Goal: Check status: Check status

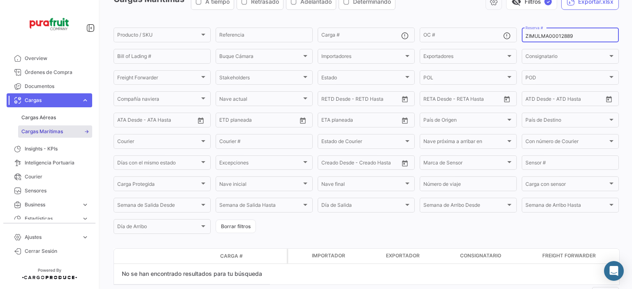
scroll to position [39, 0]
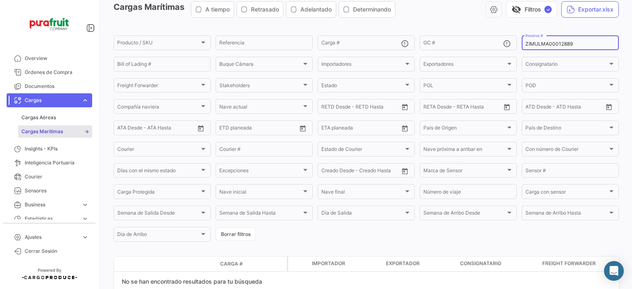
click at [562, 43] on input "ZIMULMA00012889" at bounding box center [571, 44] width 90 height 6
type input "2763492460"
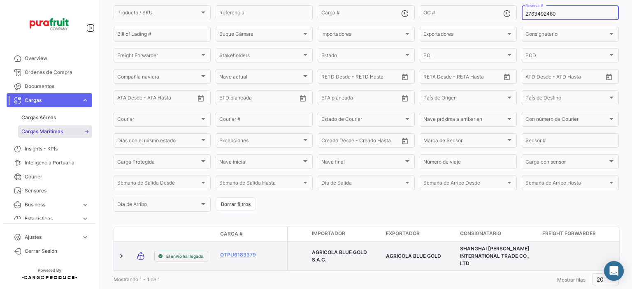
scroll to position [95, 0]
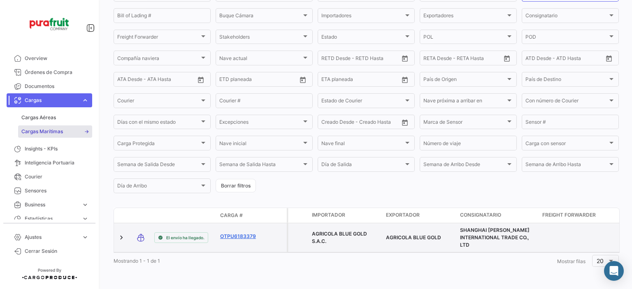
click at [248, 233] on link "OTPU6183379" at bounding box center [241, 236] width 43 height 7
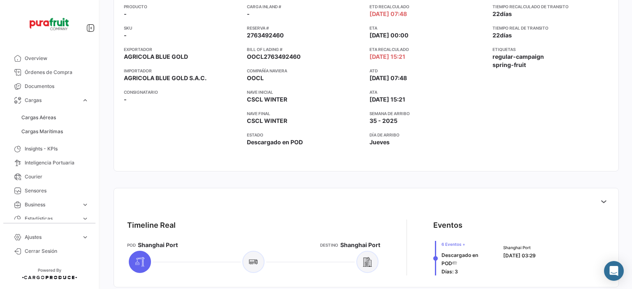
scroll to position [165, 0]
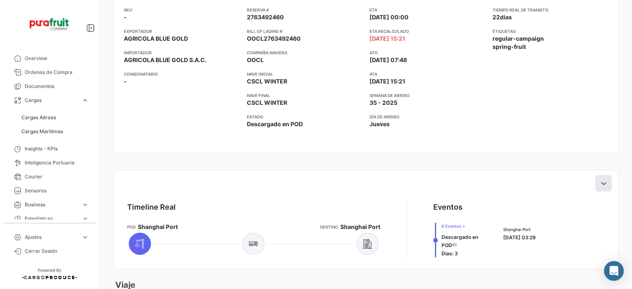
click at [602, 187] on icon at bounding box center [604, 183] width 8 height 8
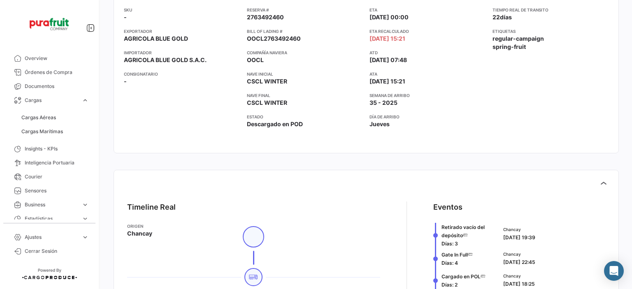
scroll to position [0, 0]
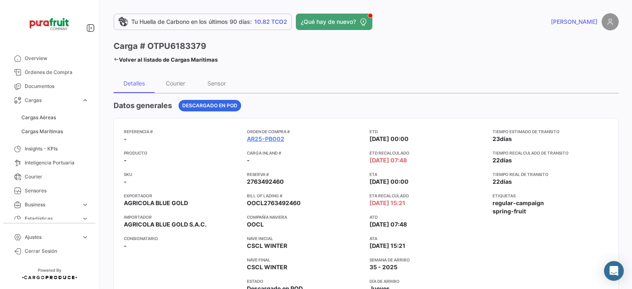
click at [358, 128] on mat-card "Referencia # - Producto - SKU - Exportador AGRICOLA BLUE GOLD Importador AGRICO…" at bounding box center [367, 218] width 506 height 200
click at [352, 120] on mat-card "Referencia # - Producto - SKU - Exportador AGRICOLA BLUE GOLD Importador AGRICO…" at bounding box center [367, 218] width 506 height 200
click at [40, 131] on span "Cargas Marítimas" at bounding box center [42, 131] width 42 height 7
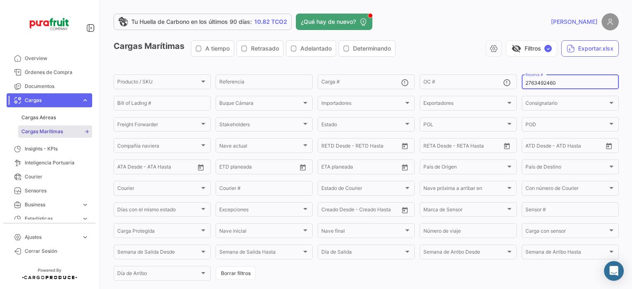
click at [531, 83] on input "2763492460" at bounding box center [571, 83] width 90 height 6
paste input "MBM250034002"
type input "MBM250034002"
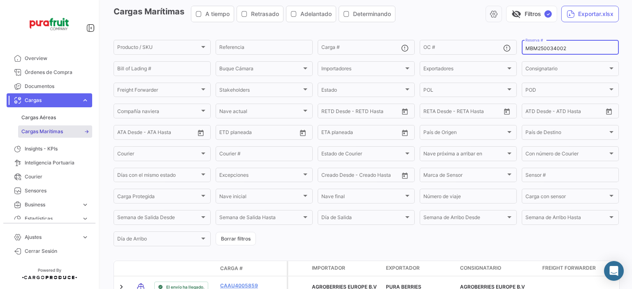
scroll to position [88, 0]
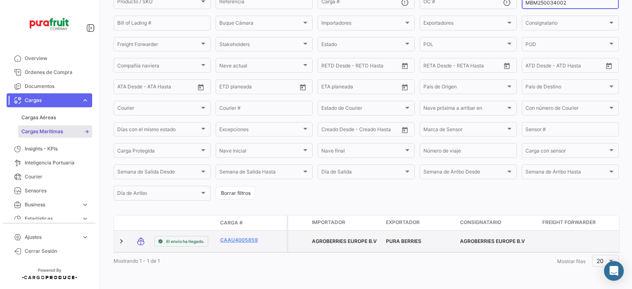
click at [238, 231] on datatable-body-cell "CAAU4005859" at bounding box center [241, 241] width 49 height 21
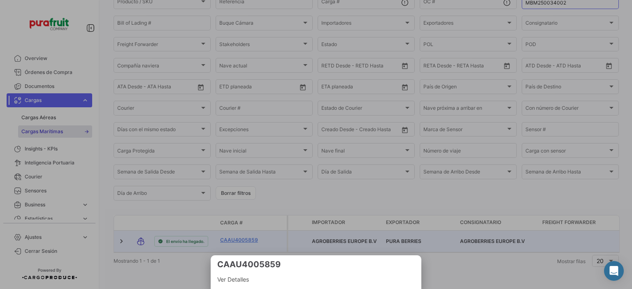
click at [238, 236] on div at bounding box center [316, 144] width 632 height 289
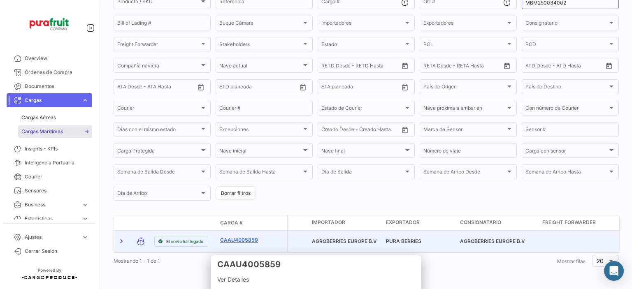
click at [237, 237] on link "CAAU4005859" at bounding box center [241, 240] width 43 height 7
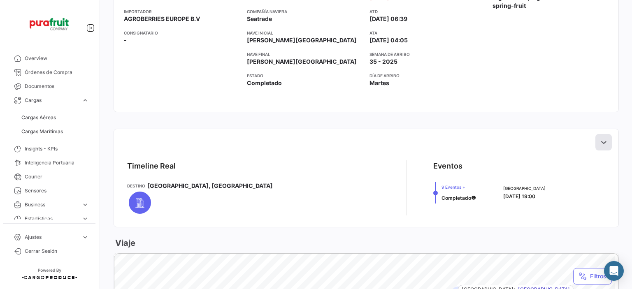
drag, startPoint x: 601, startPoint y: 142, endPoint x: 594, endPoint y: 141, distance: 7.4
click at [601, 142] on icon at bounding box center [604, 142] width 8 height 8
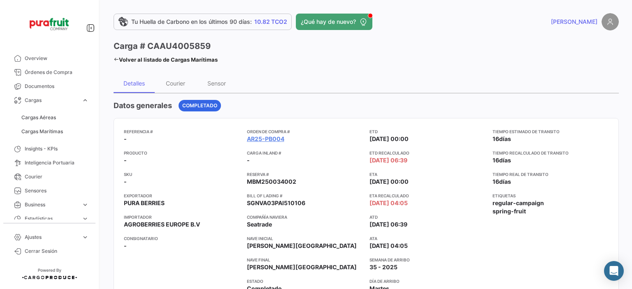
click at [36, 133] on span "Cargas Marítimas" at bounding box center [42, 131] width 42 height 7
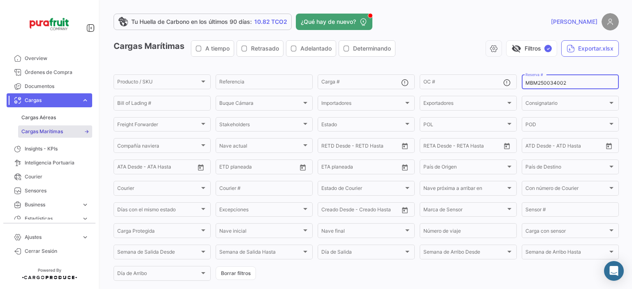
click at [555, 86] on div "MBM250034002 Reserva #" at bounding box center [571, 81] width 90 height 16
click at [533, 86] on input "MBM250034002" at bounding box center [571, 83] width 90 height 6
paste input "2763779650"
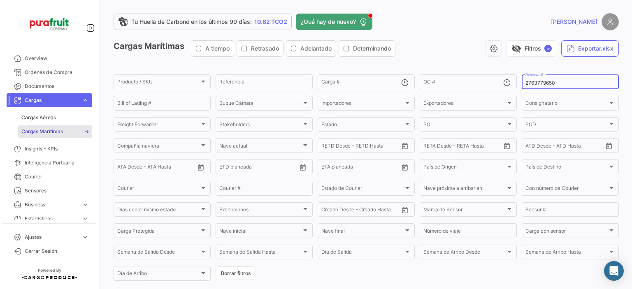
type input "2763779650"
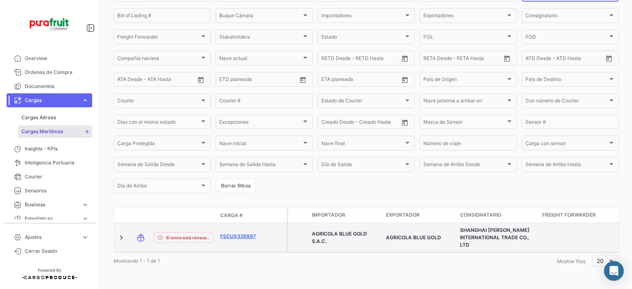
click at [245, 233] on link "FSCU5329997" at bounding box center [241, 236] width 43 height 7
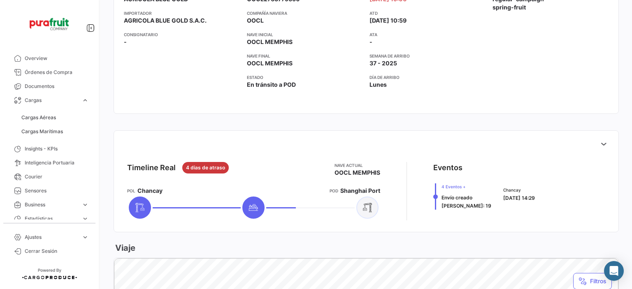
scroll to position [206, 0]
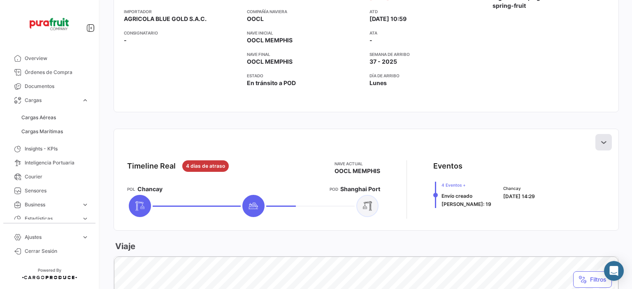
click at [601, 140] on icon at bounding box center [604, 142] width 8 height 8
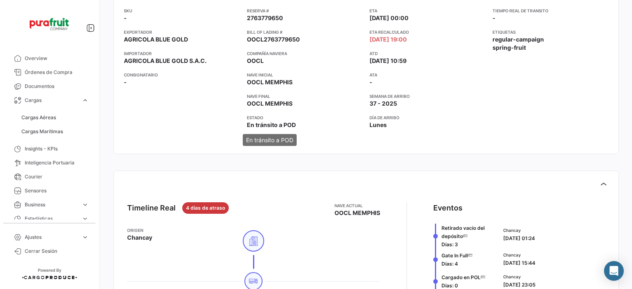
scroll to position [0, 0]
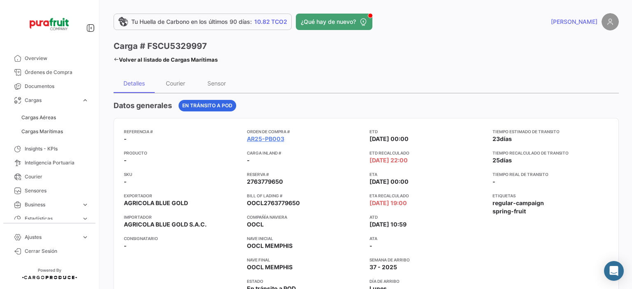
click at [320, 105] on div "Datos generales En [PERSON_NAME] a POD" at bounding box center [367, 106] width 506 height 12
click at [55, 127] on link "Cargas Marítimas" at bounding box center [55, 132] width 74 height 12
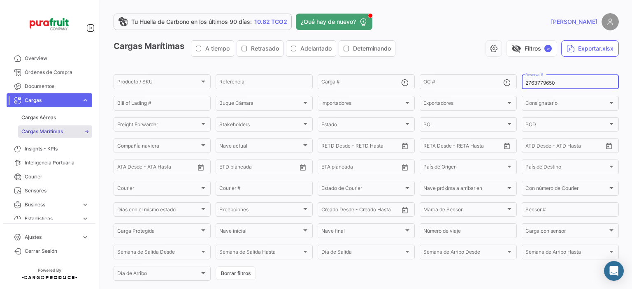
click at [558, 81] on input "2763779650" at bounding box center [571, 83] width 90 height 6
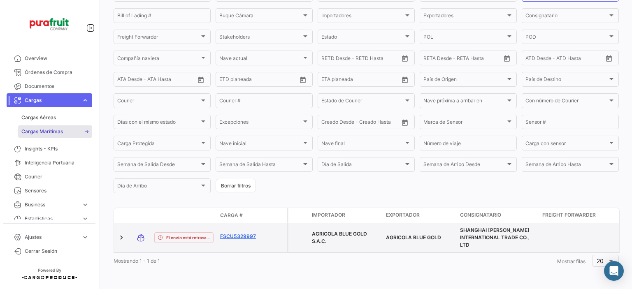
click at [234, 233] on link "FSCU5329997" at bounding box center [241, 236] width 43 height 7
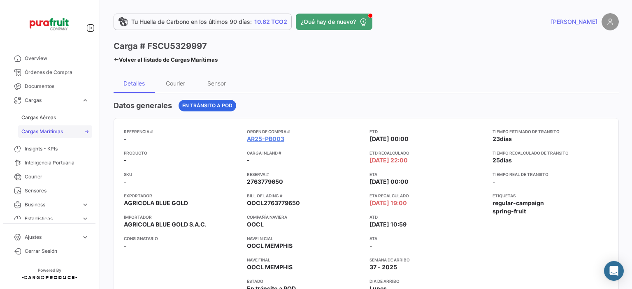
click at [53, 131] on span "Cargas Marítimas" at bounding box center [42, 131] width 42 height 7
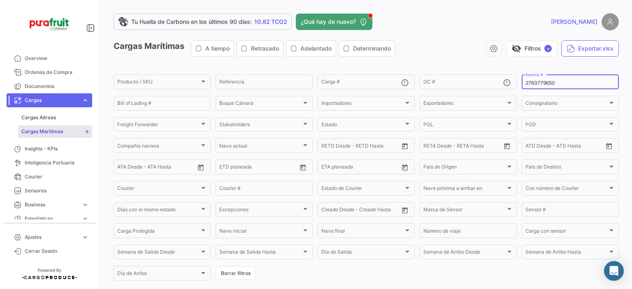
click at [545, 85] on input "2763779650" at bounding box center [571, 83] width 90 height 6
paste input "642709979"
type input "6427099790"
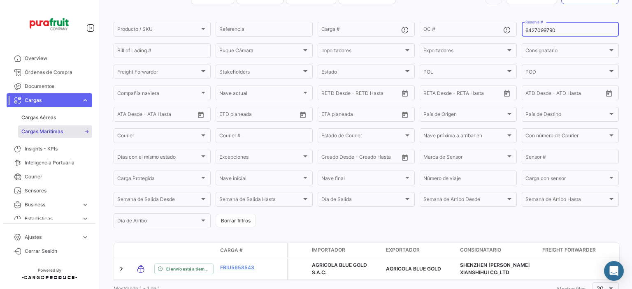
scroll to position [88, 0]
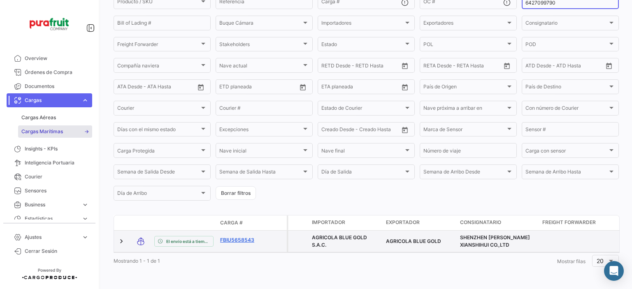
click at [231, 237] on link "FBIU5658543" at bounding box center [241, 240] width 43 height 7
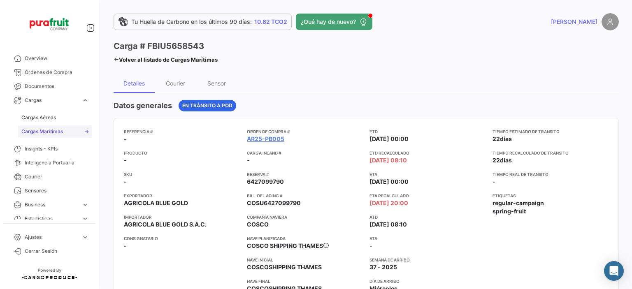
click at [54, 126] on link "Cargas Marítimas" at bounding box center [55, 132] width 74 height 12
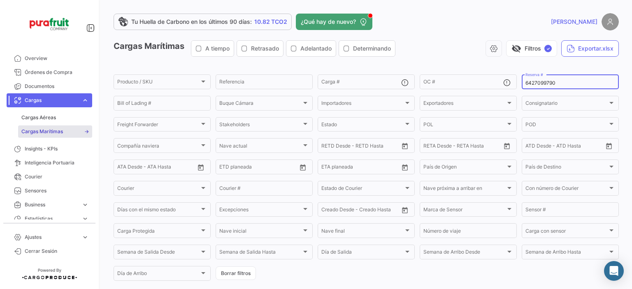
click at [531, 82] on input "6427099790" at bounding box center [571, 83] width 90 height 6
paste input "276382432"
type input "2763824320"
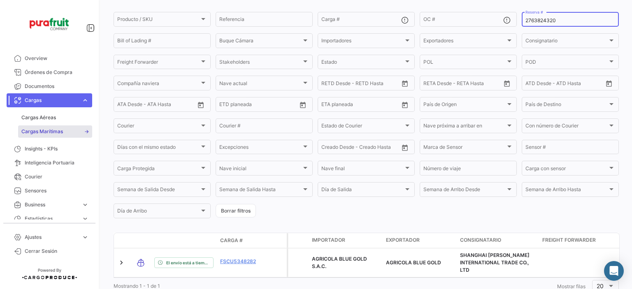
scroll to position [95, 0]
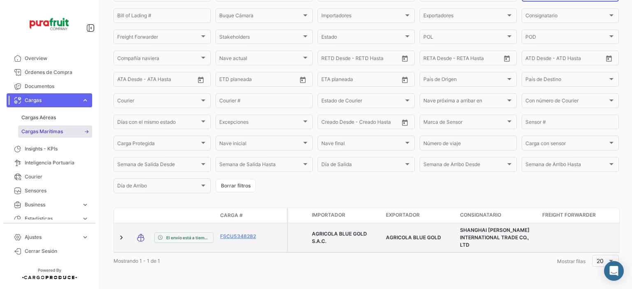
click at [227, 235] on div "FSCU5348282" at bounding box center [241, 237] width 43 height 9
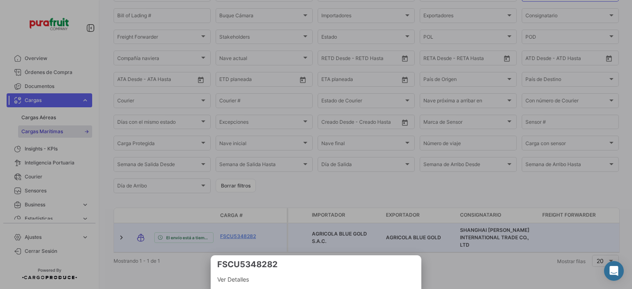
click at [228, 234] on div at bounding box center [316, 144] width 632 height 289
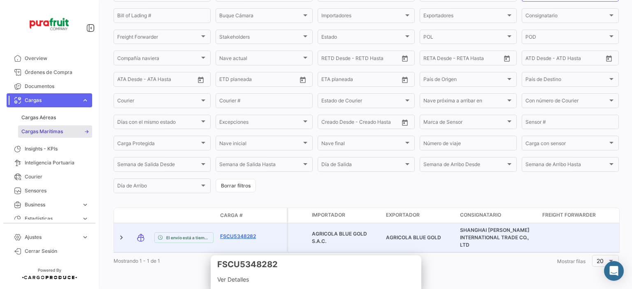
click at [227, 233] on link "FSCU5348282" at bounding box center [241, 236] width 43 height 7
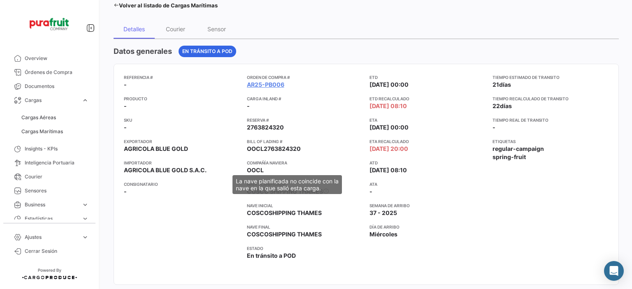
scroll to position [41, 0]
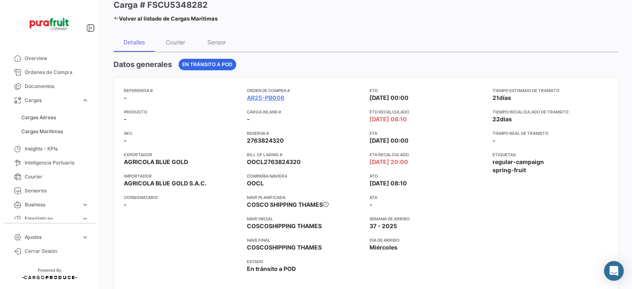
drag, startPoint x: 312, startPoint y: 145, endPoint x: 310, endPoint y: 140, distance: 5.7
click at [312, 145] on div "Orden de Compra # AR25-PB006 Carga inland # - Reserva # 2763824320 Bill of Ladi…" at bounding box center [305, 187] width 116 height 201
click at [50, 128] on span "Cargas Marítimas" at bounding box center [42, 131] width 42 height 7
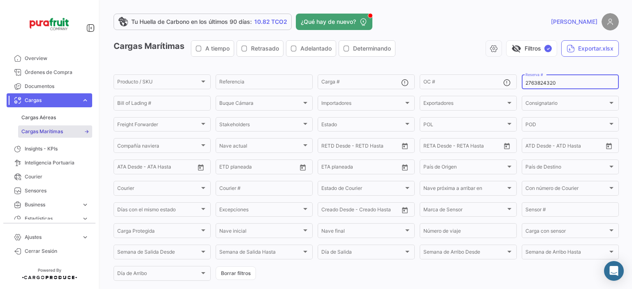
click at [529, 84] on input "2763824320" at bounding box center [571, 83] width 90 height 6
paste input "ZIMULMA00012804"
click at [51, 126] on link "Cargas Marítimas" at bounding box center [55, 132] width 74 height 12
click at [548, 85] on input "ZIMULMA00012804" at bounding box center [571, 83] width 90 height 6
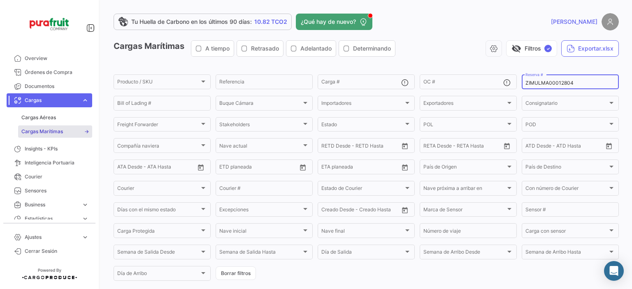
click at [548, 85] on input "ZIMULMA00012804" at bounding box center [571, 83] width 90 height 6
paste input "6427613860"
type input "6427613860"
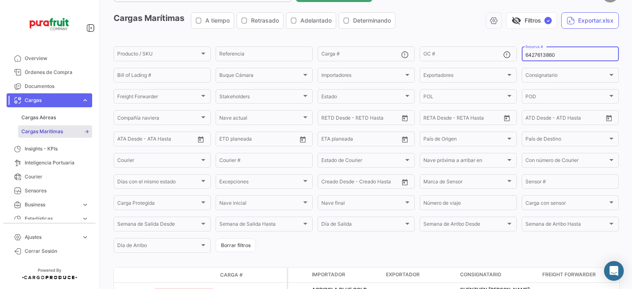
scroll to position [82, 0]
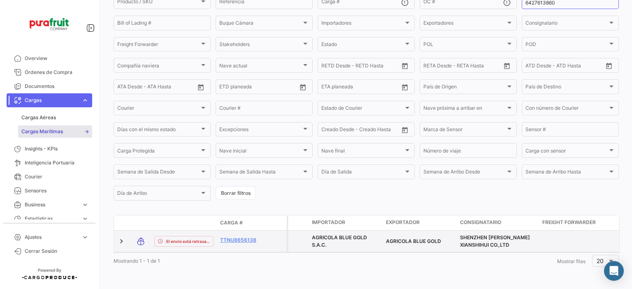
click at [219, 241] on datatable-body-cell "TTNU8656138" at bounding box center [241, 241] width 49 height 21
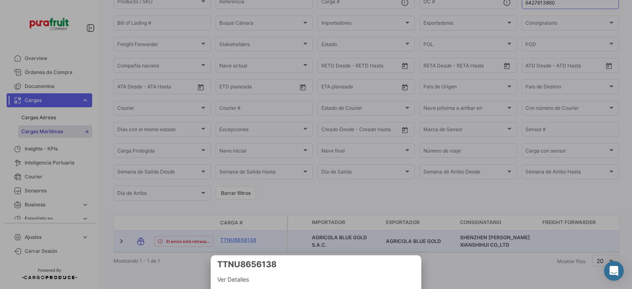
click at [220, 241] on div at bounding box center [316, 144] width 632 height 289
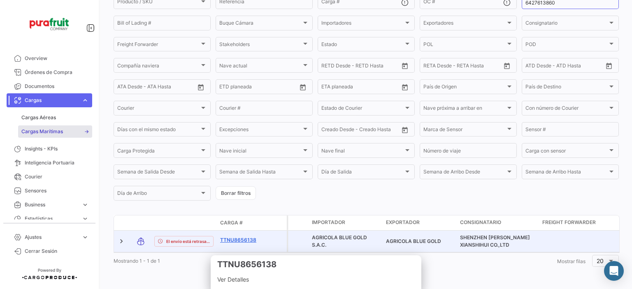
click at [233, 237] on link "TTNU8656138" at bounding box center [241, 240] width 43 height 7
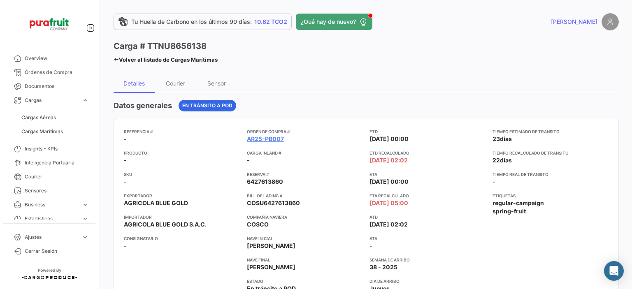
scroll to position [41, 0]
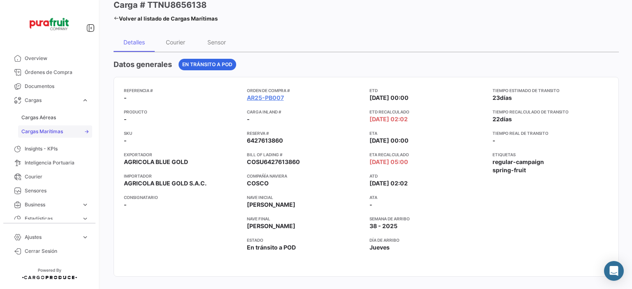
click at [58, 126] on link "Cargas Marítimas" at bounding box center [55, 132] width 74 height 12
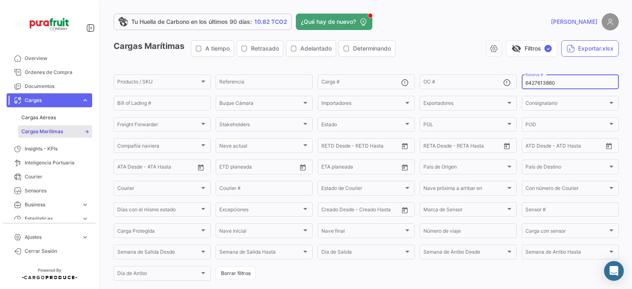
click at [545, 79] on div "6427613860 Reserva #" at bounding box center [571, 81] width 90 height 16
click at [546, 82] on input "6427613860" at bounding box center [571, 83] width 90 height 6
paste input "ZIMULMA00012889"
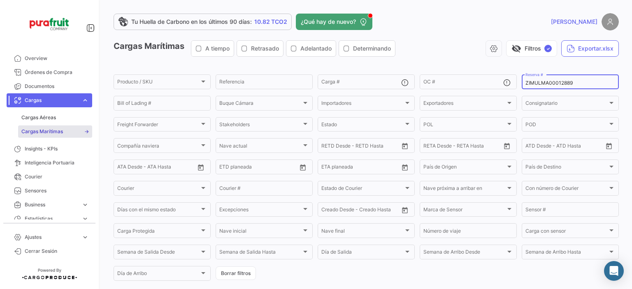
scroll to position [80, 0]
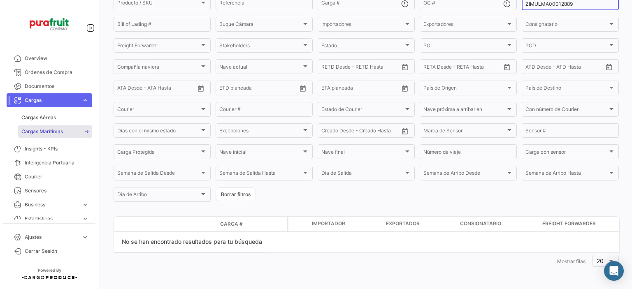
click at [43, 127] on link "Cargas Marítimas" at bounding box center [55, 132] width 74 height 12
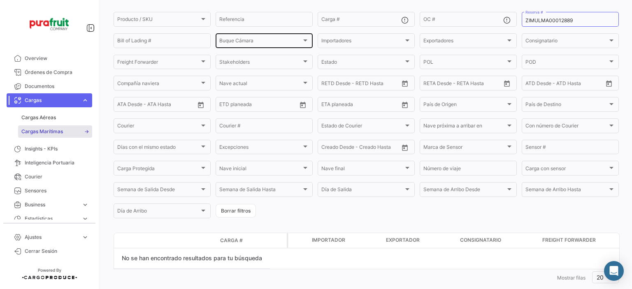
scroll to position [0, 0]
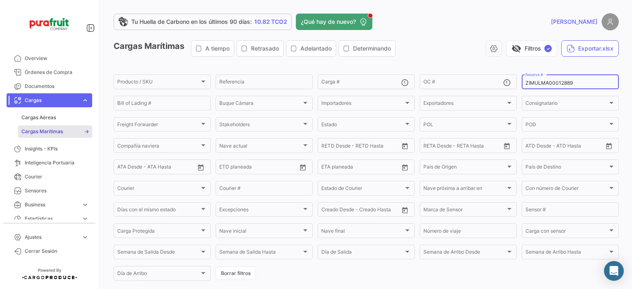
click at [526, 82] on input "ZIMULMA00012889" at bounding box center [571, 83] width 90 height 6
paste input "6428129380"
type input "6428129380"
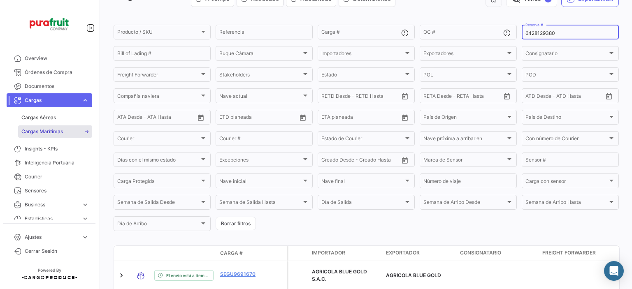
scroll to position [88, 0]
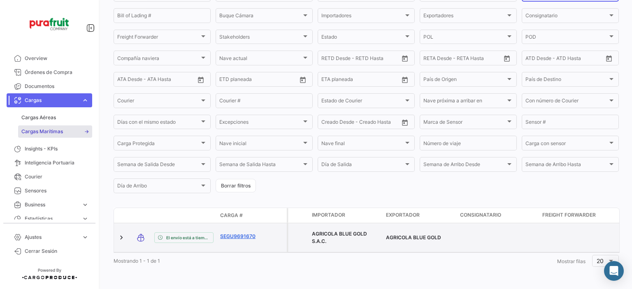
click at [233, 234] on link "SEGU9691670" at bounding box center [241, 236] width 43 height 7
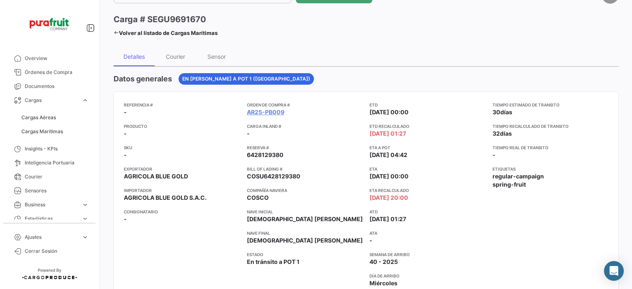
scroll to position [41, 0]
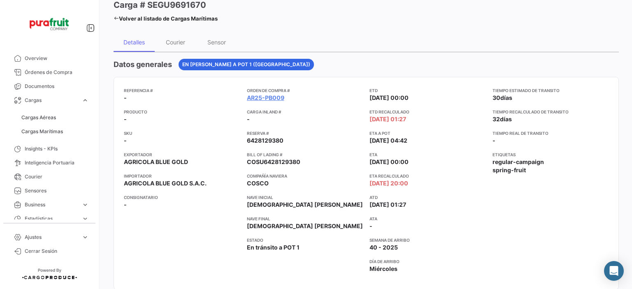
click at [45, 138] on span "Cargas Marítimas" at bounding box center [55, 132] width 74 height 14
